Goal: Task Accomplishment & Management: Manage account settings

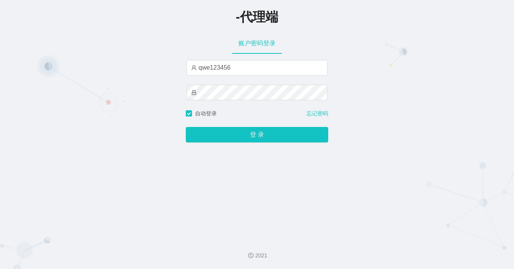
type input "qwe123456"
click at [186, 127] on button "登 录" at bounding box center [257, 134] width 142 height 15
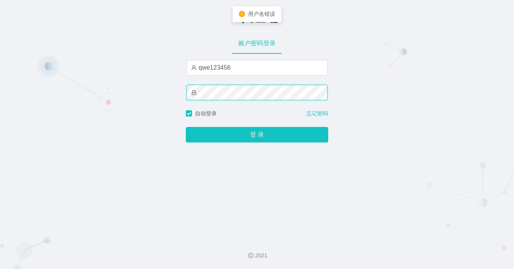
click at [180, 92] on div "-代理端 账户密码登录 qwe123456 自动登录 忘记密码 登 录" at bounding box center [257, 116] width 514 height 233
click at [186, 127] on button "登 录" at bounding box center [257, 134] width 142 height 15
click at [190, 92] on span at bounding box center [256, 92] width 141 height 15
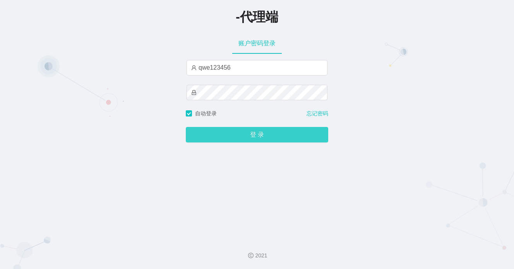
click at [261, 131] on button "登 录" at bounding box center [257, 134] width 142 height 15
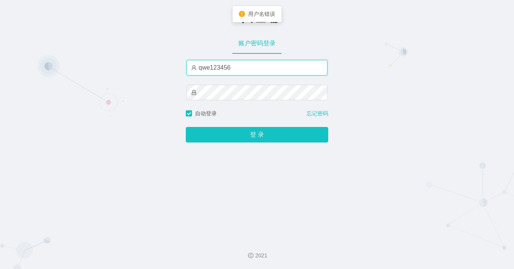
click at [243, 68] on input "qwe123456" at bounding box center [256, 67] width 141 height 15
drag, startPoint x: 244, startPoint y: 68, endPoint x: 192, endPoint y: 68, distance: 52.2
click at [192, 68] on span "qwe123456" at bounding box center [256, 67] width 141 height 15
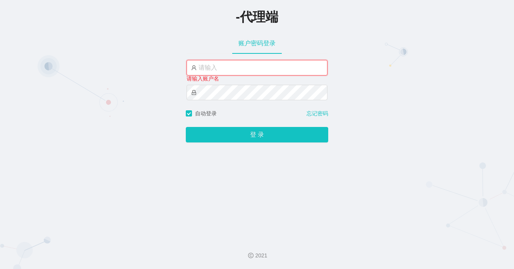
type input "admin"
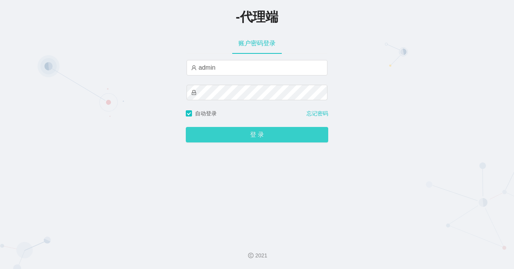
click at [263, 133] on button "登 录" at bounding box center [257, 134] width 142 height 15
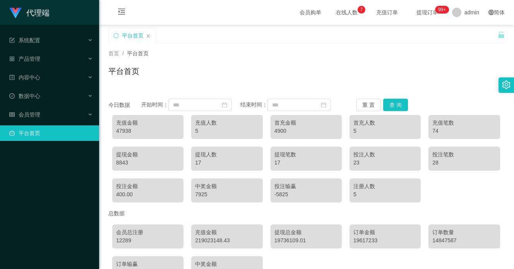
drag, startPoint x: 333, startPoint y: 53, endPoint x: 383, endPoint y: 2, distance: 71.9
click at [333, 53] on div "首页 / 平台首页 /" at bounding box center [306, 54] width 396 height 8
click at [122, 50] on span "/" at bounding box center [123, 53] width 2 height 6
click at [134, 53] on span "平台首页" at bounding box center [138, 53] width 22 height 6
click at [398, 106] on button "查 询" at bounding box center [395, 105] width 25 height 12
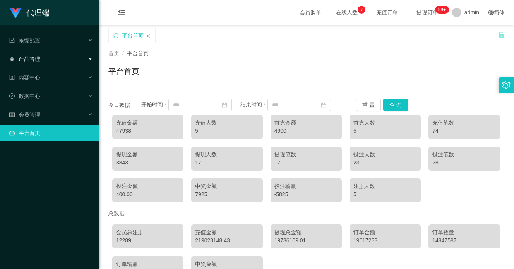
click at [72, 60] on div "产品管理" at bounding box center [49, 58] width 99 height 15
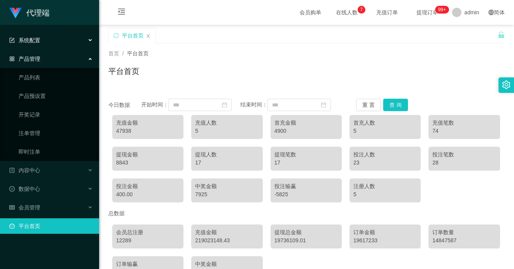
click at [84, 41] on div "系统配置" at bounding box center [49, 39] width 99 height 15
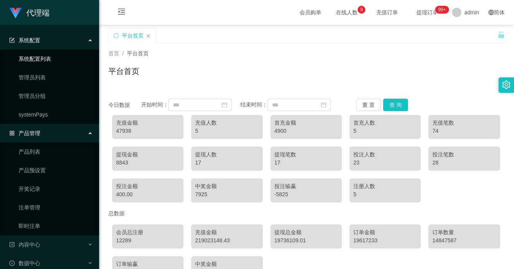
click at [53, 62] on link "系统配置列表" at bounding box center [56, 58] width 74 height 15
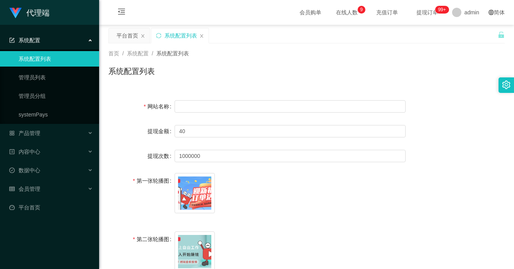
click at [90, 39] on icon at bounding box center [91, 39] width 4 height 0
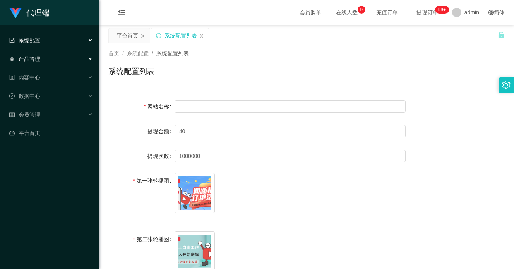
click at [78, 59] on div "产品管理" at bounding box center [49, 58] width 99 height 15
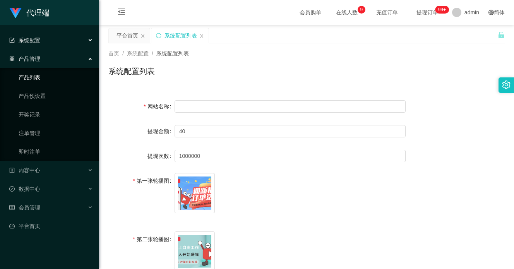
click at [67, 79] on link "产品列表" at bounding box center [56, 77] width 74 height 15
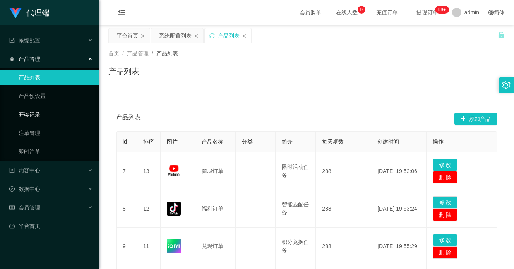
click at [54, 117] on link "开奖记录" at bounding box center [56, 114] width 74 height 15
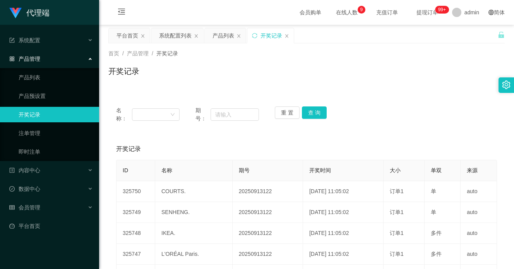
click at [87, 59] on div "产品管理" at bounding box center [49, 58] width 99 height 15
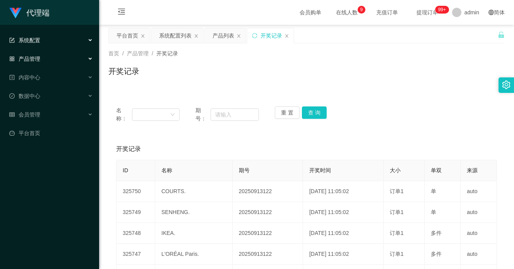
click at [88, 41] on div "系统配置" at bounding box center [49, 39] width 99 height 15
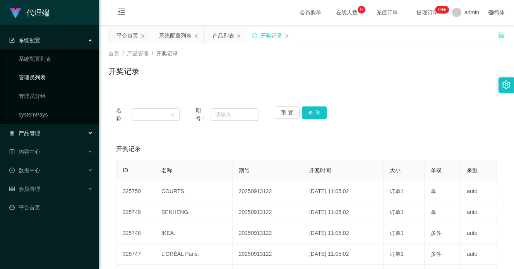
click at [63, 79] on link "管理员列表" at bounding box center [56, 77] width 74 height 15
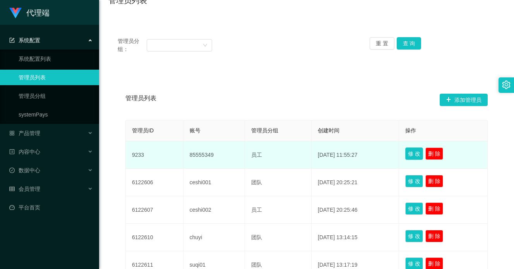
scroll to position [77, 0]
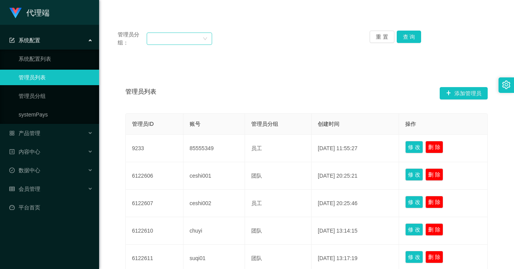
click at [160, 36] on div at bounding box center [176, 39] width 51 height 12
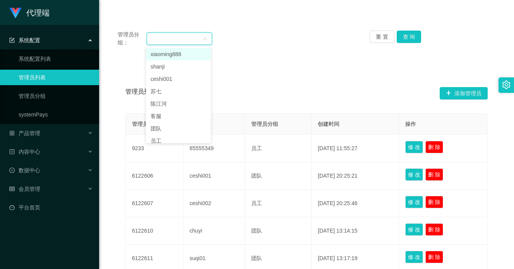
click at [162, 38] on div at bounding box center [176, 39] width 51 height 12
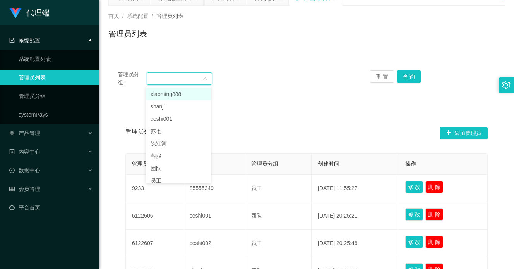
scroll to position [0, 0]
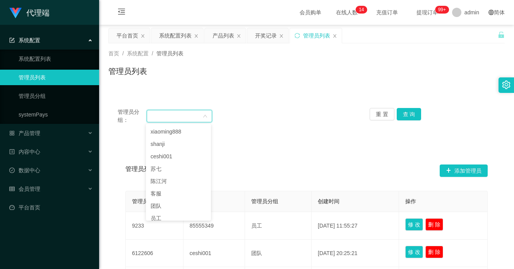
click at [90, 38] on div "系统配置" at bounding box center [49, 39] width 99 height 15
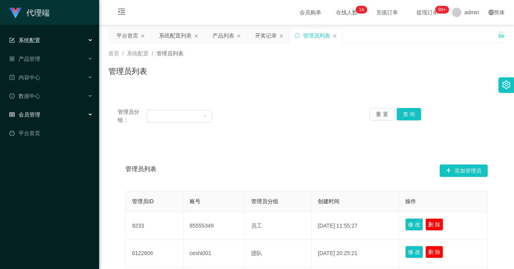
click at [66, 114] on div "会员管理" at bounding box center [49, 114] width 99 height 15
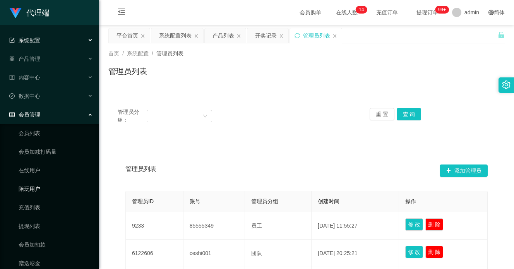
scroll to position [28, 0]
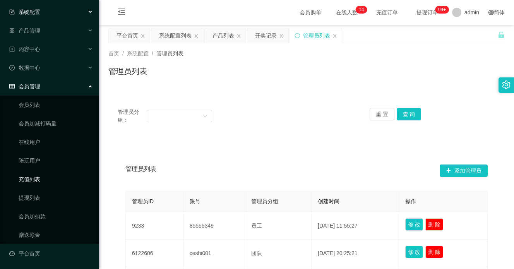
click at [44, 177] on link "充值列表" at bounding box center [56, 178] width 74 height 15
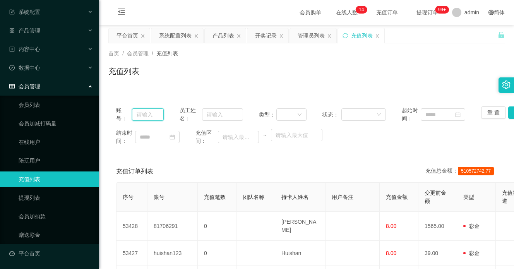
click at [156, 110] on input "text" at bounding box center [148, 114] width 32 height 12
click at [149, 116] on input "8270" at bounding box center [148, 114] width 32 height 12
click at [154, 113] on input "8170" at bounding box center [148, 114] width 32 height 12
drag, startPoint x: 160, startPoint y: 114, endPoint x: 121, endPoint y: 110, distance: 39.3
click at [121, 110] on div "账号： 81706291" at bounding box center [140, 114] width 48 height 16
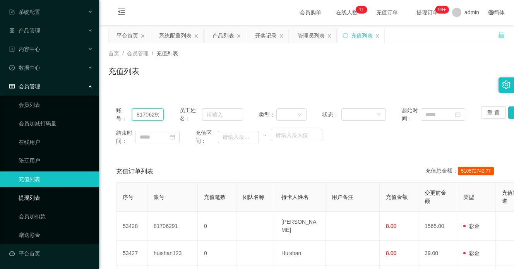
type input "81706291"
click at [56, 197] on link "提现列表" at bounding box center [56, 197] width 74 height 15
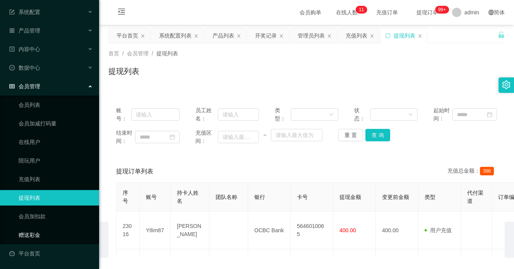
click at [53, 234] on link "赠送彩金" at bounding box center [56, 234] width 74 height 15
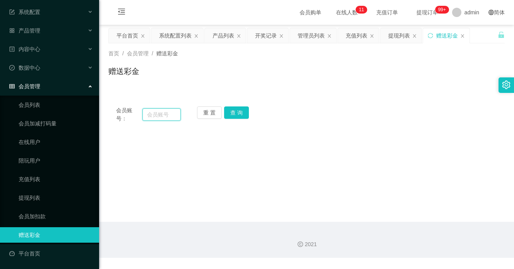
click at [154, 114] on input "text" at bounding box center [161, 114] width 38 height 12
paste input "81706291"
type input "81706291"
click at [244, 118] on button "查 询" at bounding box center [236, 112] width 25 height 12
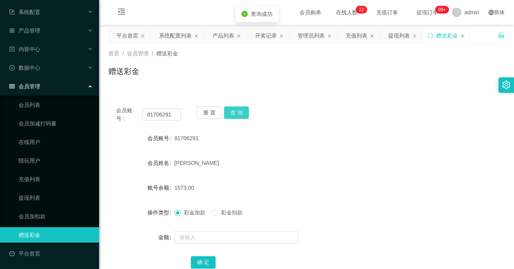
click at [244, 118] on button "查 询" at bounding box center [236, 112] width 25 height 12
drag, startPoint x: 172, startPoint y: 111, endPoint x: 132, endPoint y: 116, distance: 40.5
click at [132, 116] on div "会员账号： 81706291" at bounding box center [148, 114] width 65 height 16
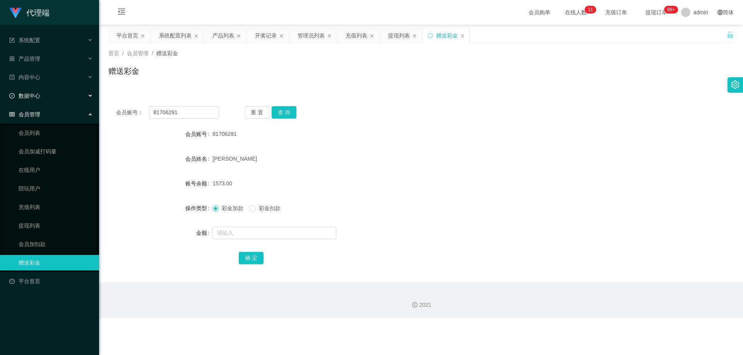
click at [82, 96] on div "数据中心" at bounding box center [49, 95] width 99 height 15
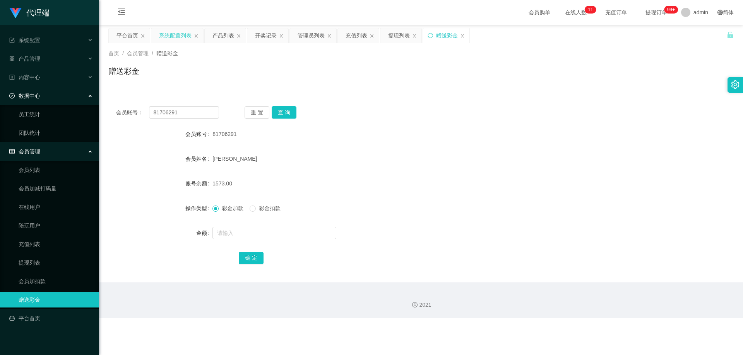
click at [168, 40] on div "系统配置列表" at bounding box center [175, 35] width 32 height 15
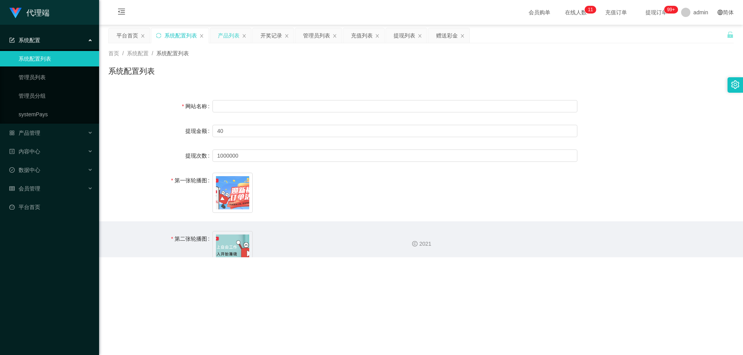
click at [222, 34] on div "产品列表" at bounding box center [229, 35] width 22 height 15
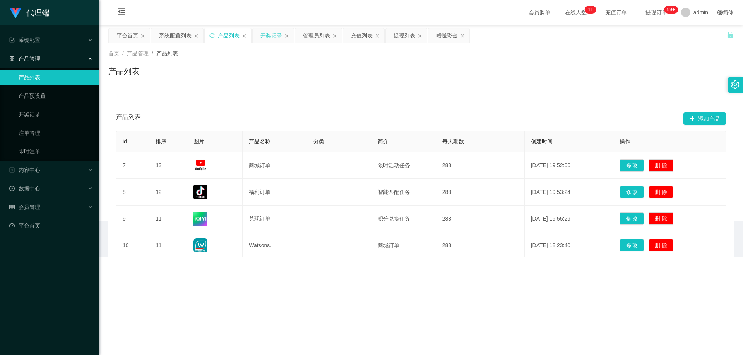
click at [273, 37] on div "开奖记录" at bounding box center [271, 35] width 22 height 15
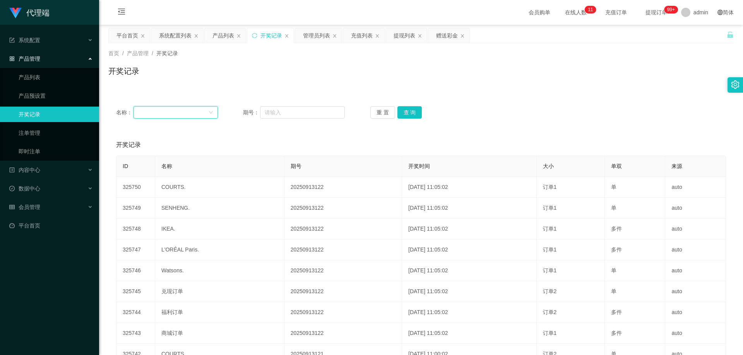
click at [182, 112] on div at bounding box center [173, 113] width 70 height 12
click at [294, 111] on input "text" at bounding box center [302, 112] width 85 height 12
paste input "81706291"
type input "81706291"
click at [320, 37] on div "管理员列表" at bounding box center [316, 35] width 27 height 15
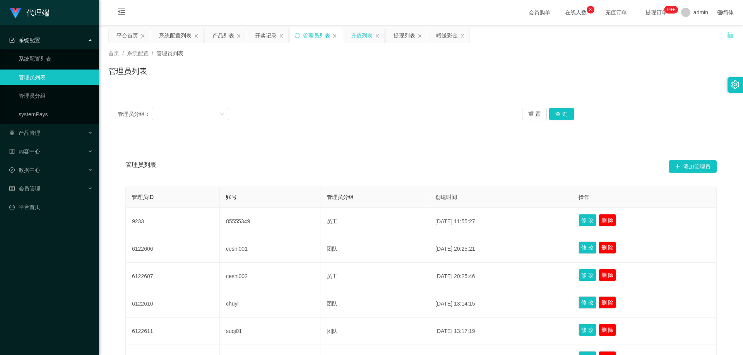
click at [363, 38] on div "充值列表" at bounding box center [362, 35] width 22 height 15
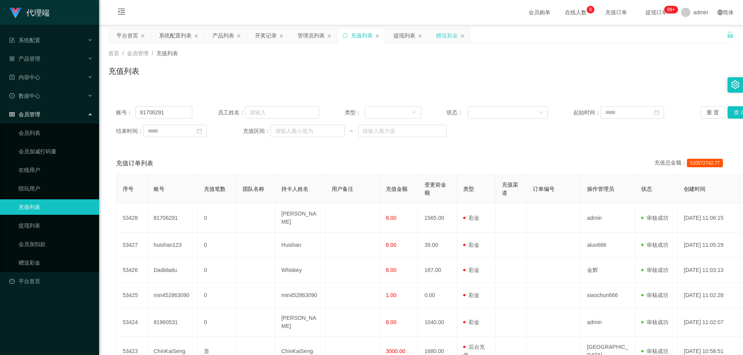
click at [442, 36] on div "赠送彩金" at bounding box center [447, 35] width 22 height 15
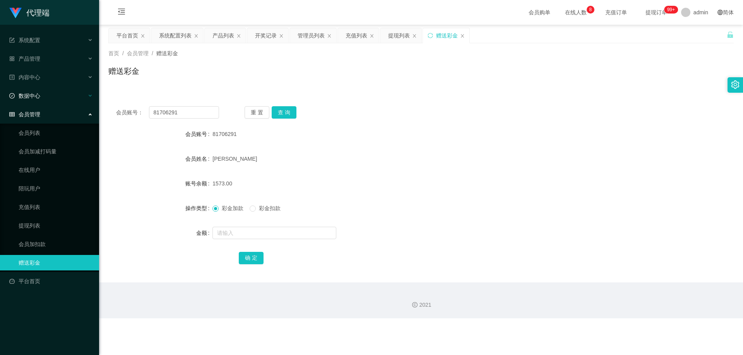
click at [58, 96] on div "数据中心" at bounding box center [49, 95] width 99 height 15
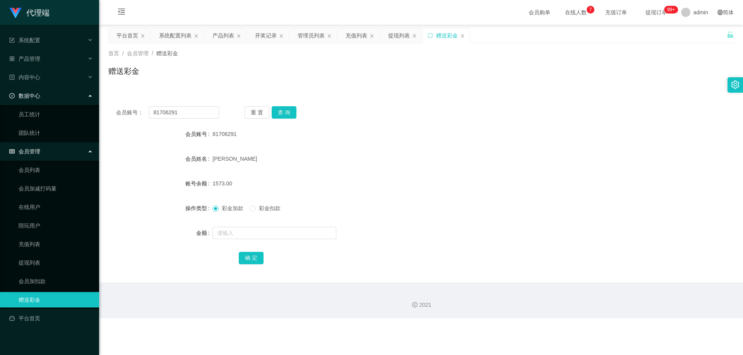
click at [90, 152] on div "会员管理" at bounding box center [49, 151] width 99 height 15
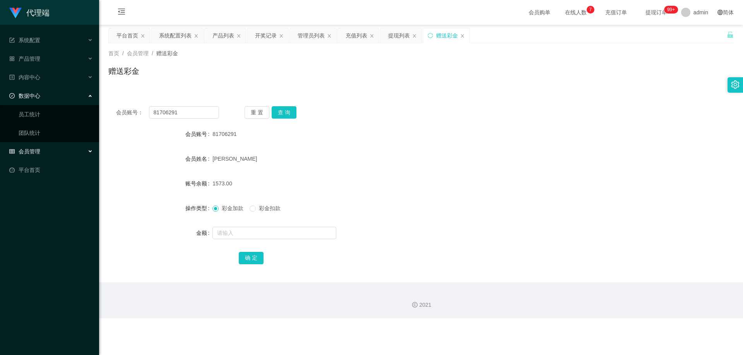
click at [87, 97] on div "数据中心" at bounding box center [49, 95] width 99 height 15
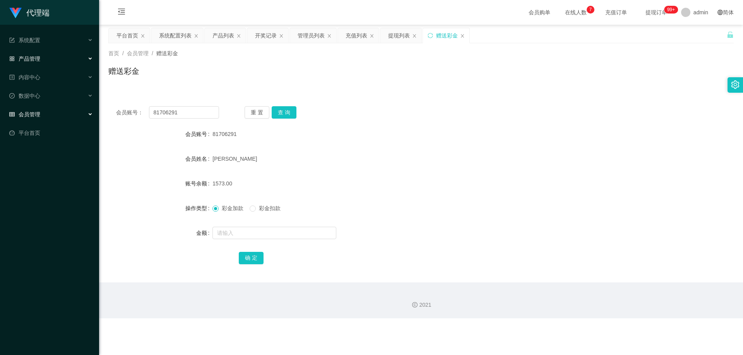
click at [85, 60] on div "产品管理" at bounding box center [49, 58] width 99 height 15
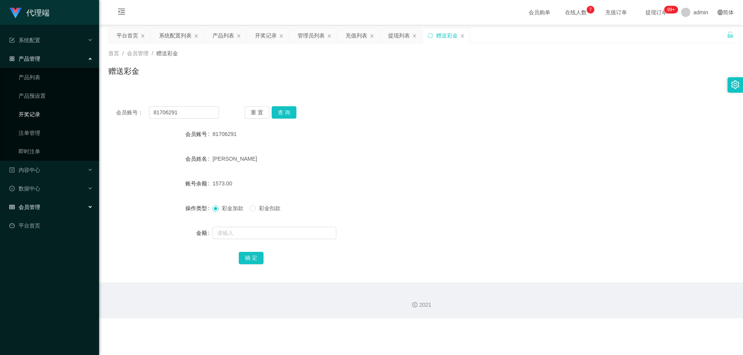
click at [48, 119] on link "开奖记录" at bounding box center [56, 114] width 74 height 15
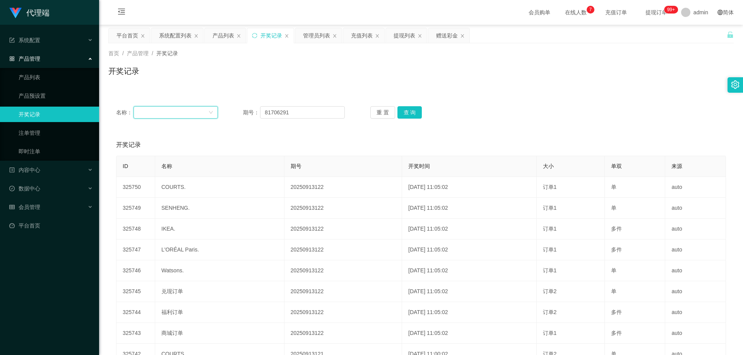
click at [162, 110] on div at bounding box center [173, 113] width 70 height 12
click at [315, 114] on input "81706291" at bounding box center [302, 112] width 85 height 12
click at [408, 111] on button "查 询" at bounding box center [409, 112] width 25 height 12
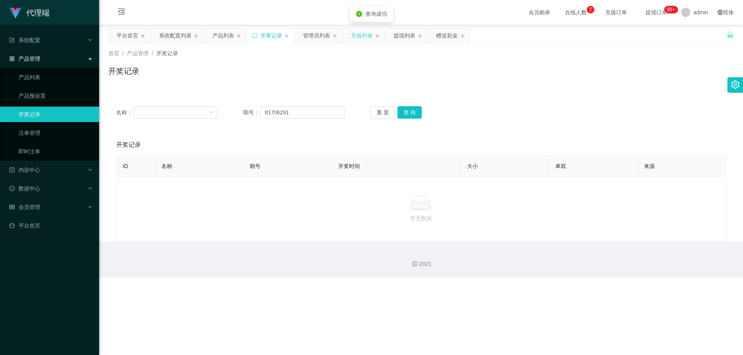
click at [360, 37] on div "充值列表" at bounding box center [362, 35] width 22 height 15
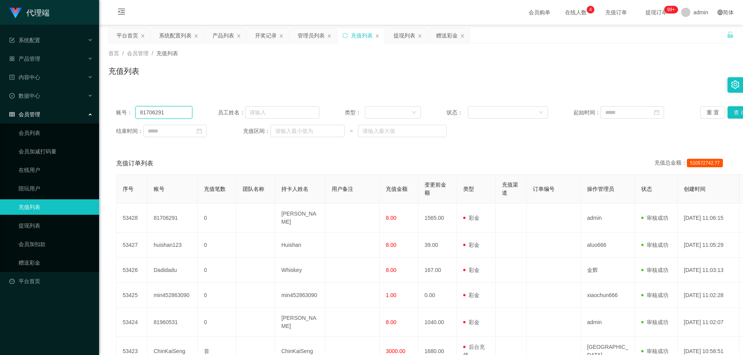
drag, startPoint x: 165, startPoint y: 113, endPoint x: 106, endPoint y: 110, distance: 59.3
click at [106, 110] on main "关闭左侧 关闭右侧 关闭其它 刷新页面 平台首页 系统配置列表 产品列表 开奖记录 管理员列表 充值列表 提现列表 赠送彩金 首页 / 会员管理 / 充值列表…" at bounding box center [421, 262] width 644 height 475
click at [513, 113] on button "查 询" at bounding box center [739, 112] width 25 height 12
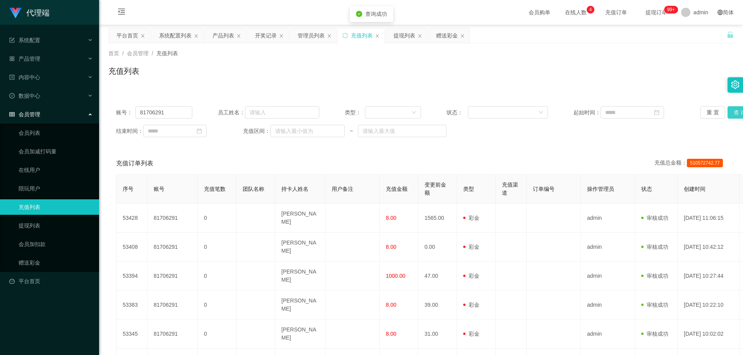
click at [513, 113] on button "查 询" at bounding box center [739, 112] width 25 height 12
drag, startPoint x: 169, startPoint y: 113, endPoint x: 133, endPoint y: 109, distance: 36.1
click at [133, 109] on div "账号： 81706291" at bounding box center [154, 112] width 76 height 12
click at [236, 58] on div "首页 / 会员管理 / 充值列表 / 充值列表" at bounding box center [420, 67] width 625 height 34
click at [305, 36] on div "管理员列表" at bounding box center [310, 35] width 27 height 15
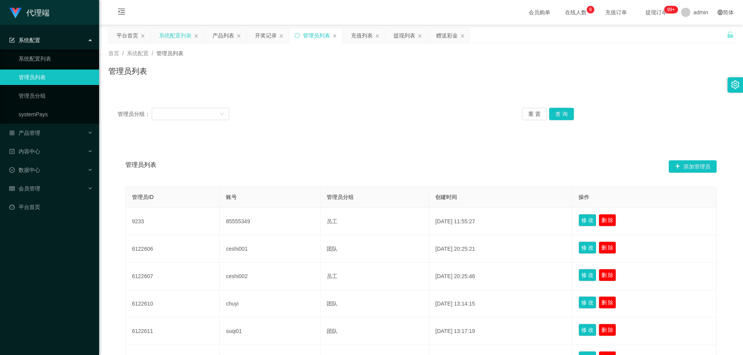
click at [179, 36] on div "系统配置列表" at bounding box center [175, 35] width 32 height 15
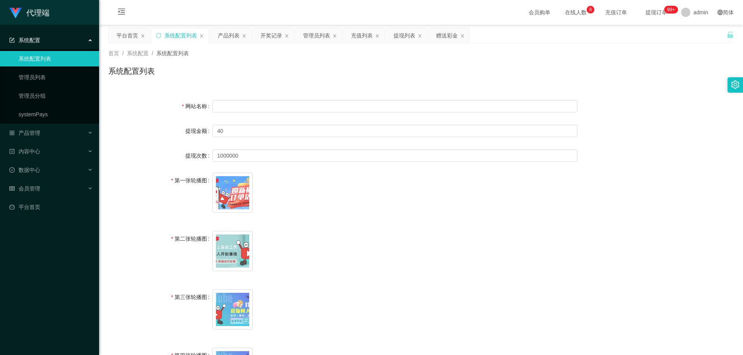
click at [62, 41] on div "系统配置" at bounding box center [49, 39] width 99 height 15
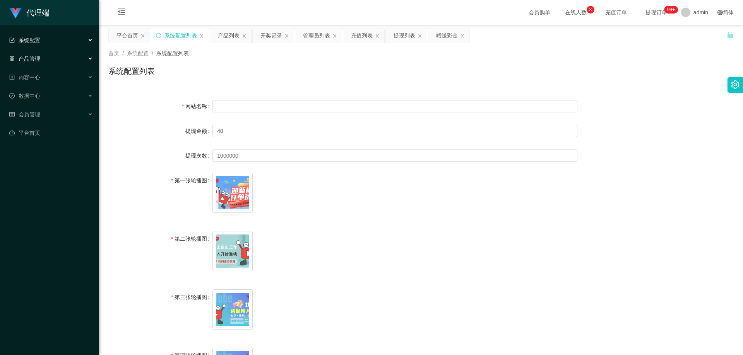
click at [70, 59] on div "产品管理" at bounding box center [49, 58] width 99 height 15
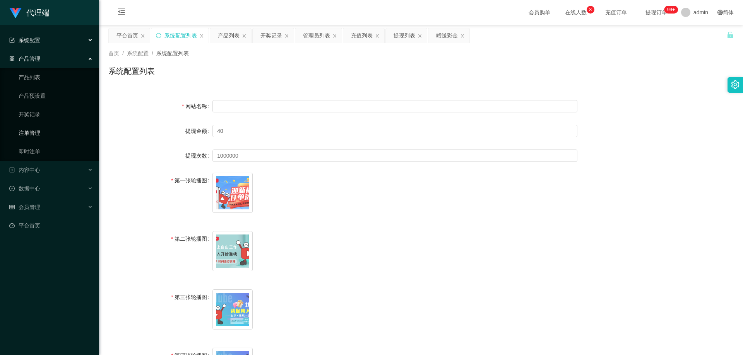
click at [45, 134] on link "注单管理" at bounding box center [56, 132] width 74 height 15
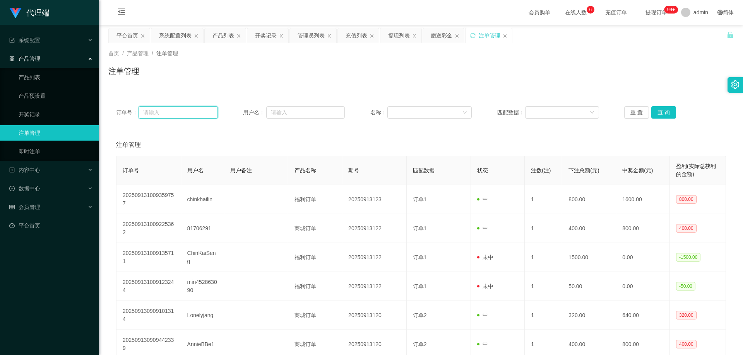
click at [170, 117] on input "text" at bounding box center [177, 112] width 79 height 12
click at [284, 113] on input "text" at bounding box center [305, 112] width 79 height 12
paste input "81706291"
type input "81706291"
click at [513, 114] on button "查 询" at bounding box center [663, 112] width 25 height 12
